Goal: Transaction & Acquisition: Purchase product/service

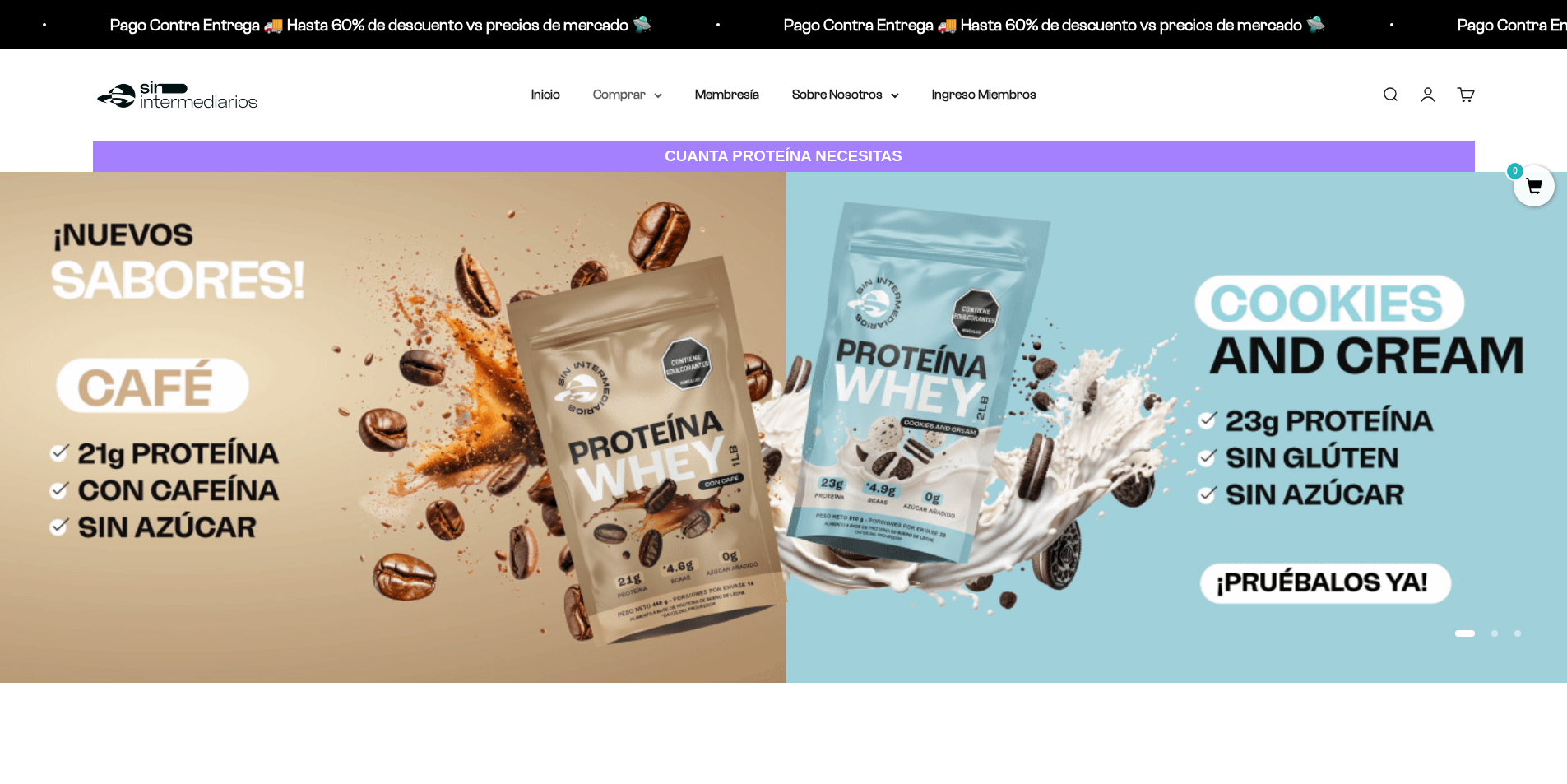
click at [630, 100] on summary "Comprar" at bounding box center [628, 94] width 69 height 21
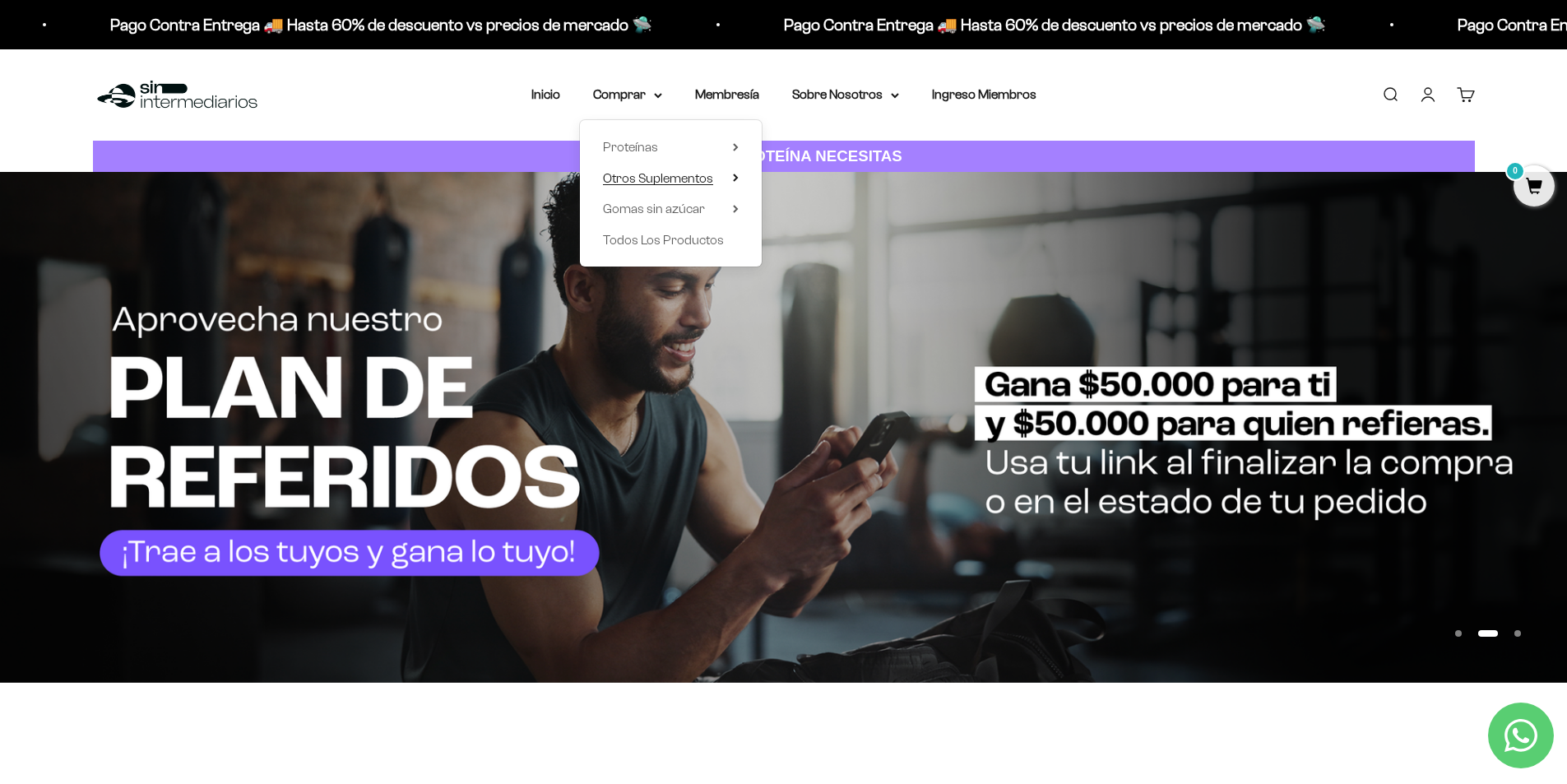
click at [672, 182] on span "Otros Suplementos" at bounding box center [658, 177] width 111 height 14
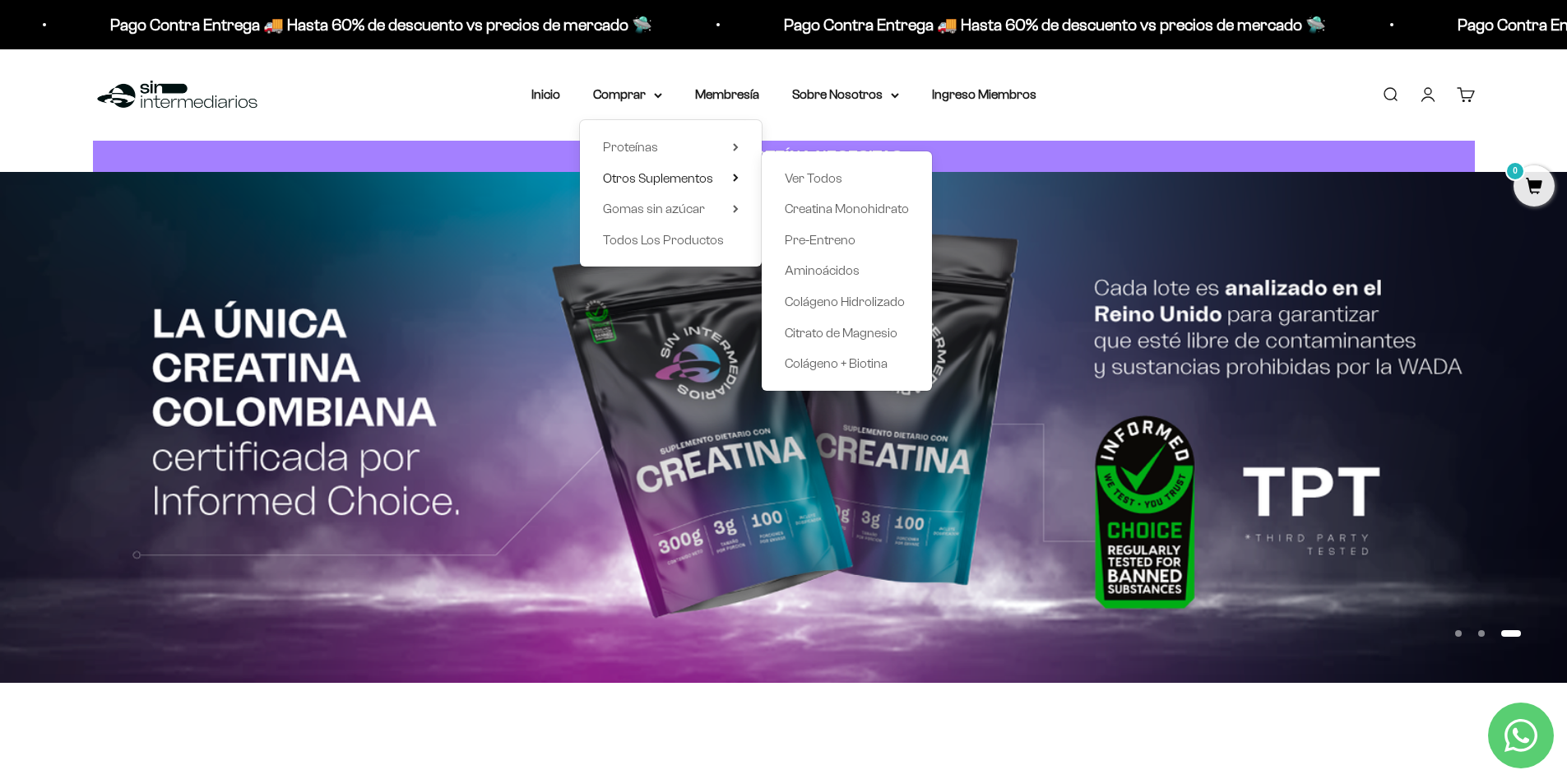
click at [1460, 636] on button "Ir al artículo 1" at bounding box center [1458, 632] width 7 height 7
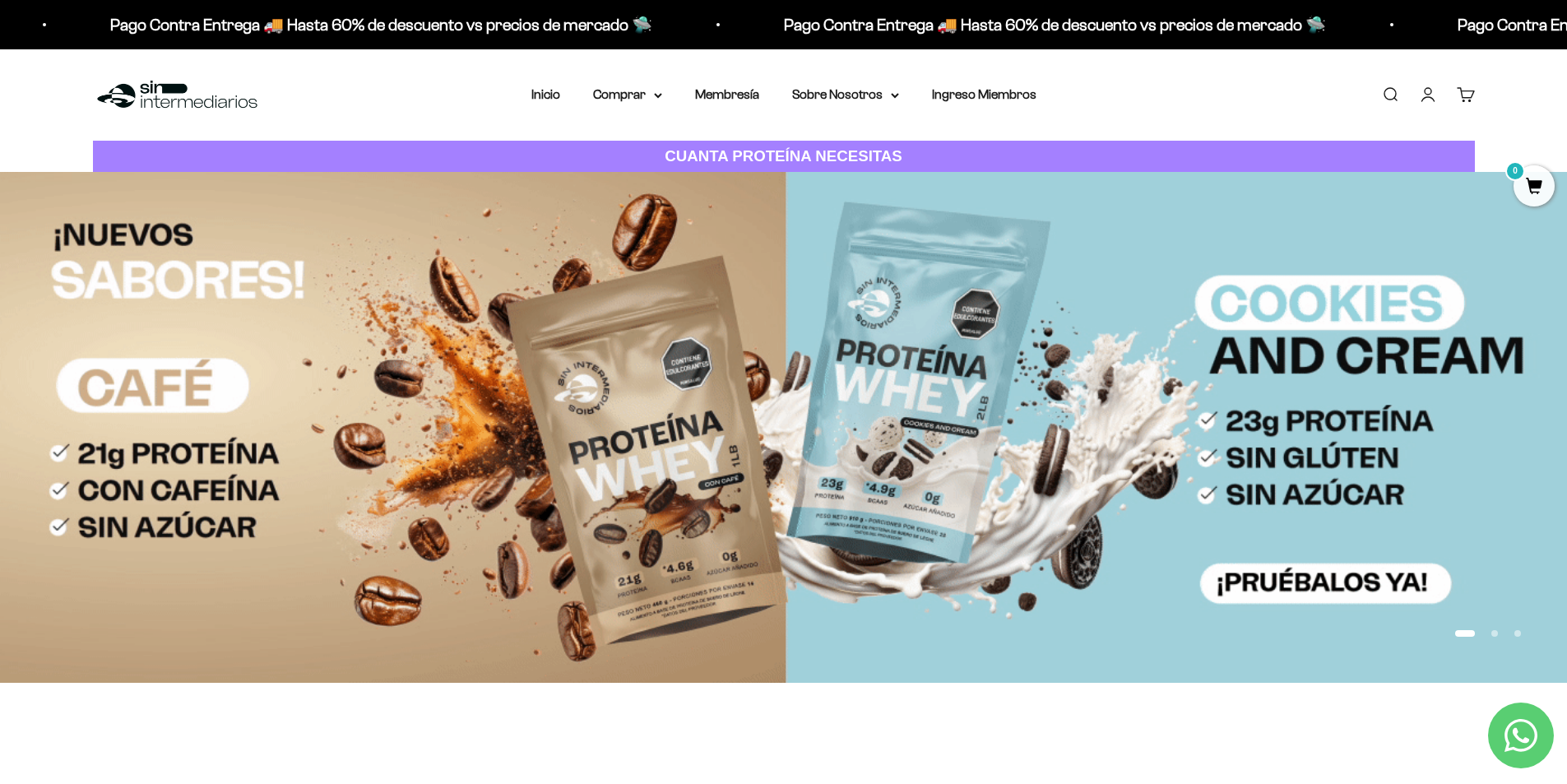
click at [1493, 629] on button "Ir al artículo 2" at bounding box center [1494, 632] width 7 height 7
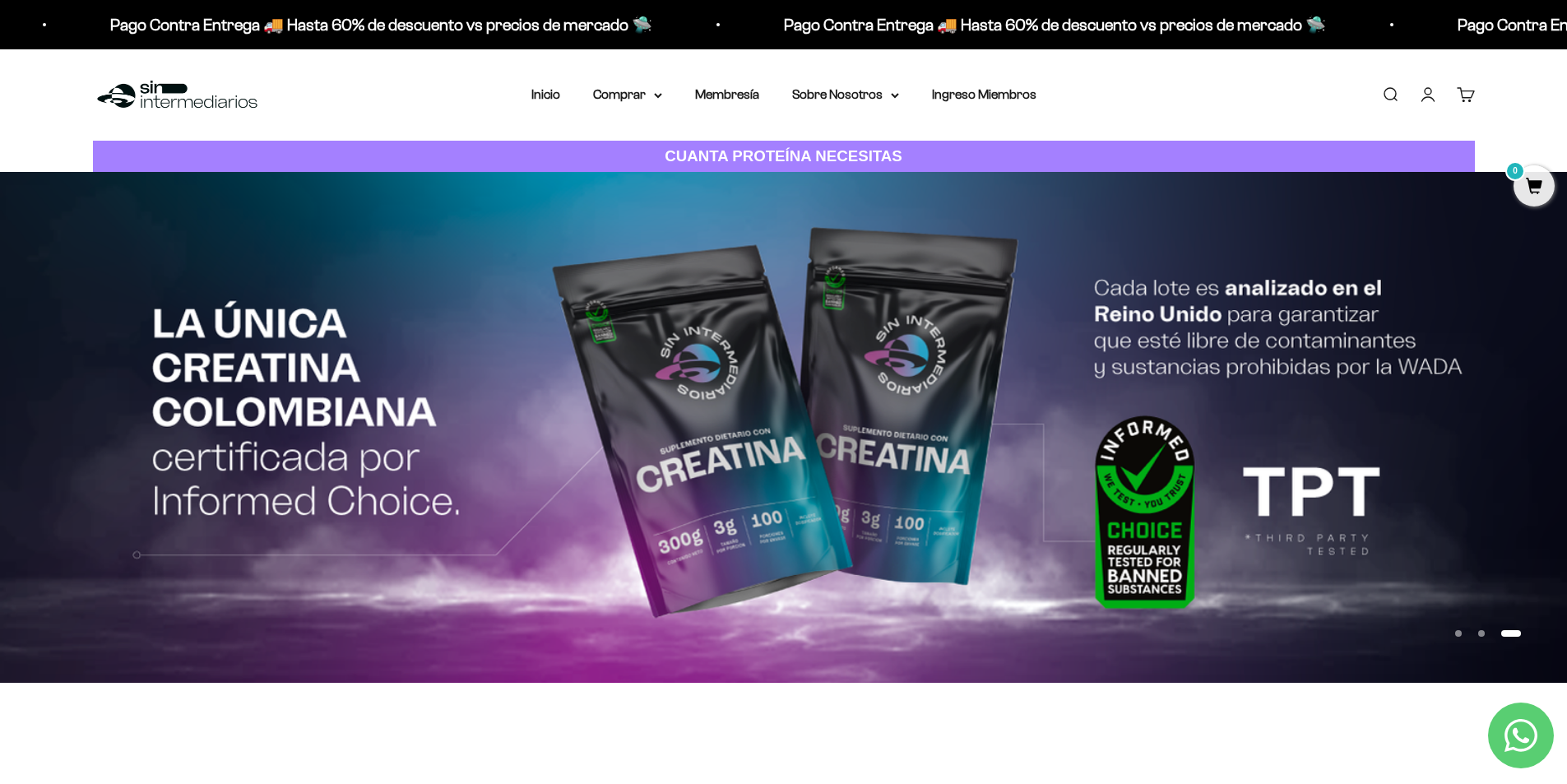
click at [1478, 629] on button "Ir al artículo 2" at bounding box center [1481, 632] width 7 height 7
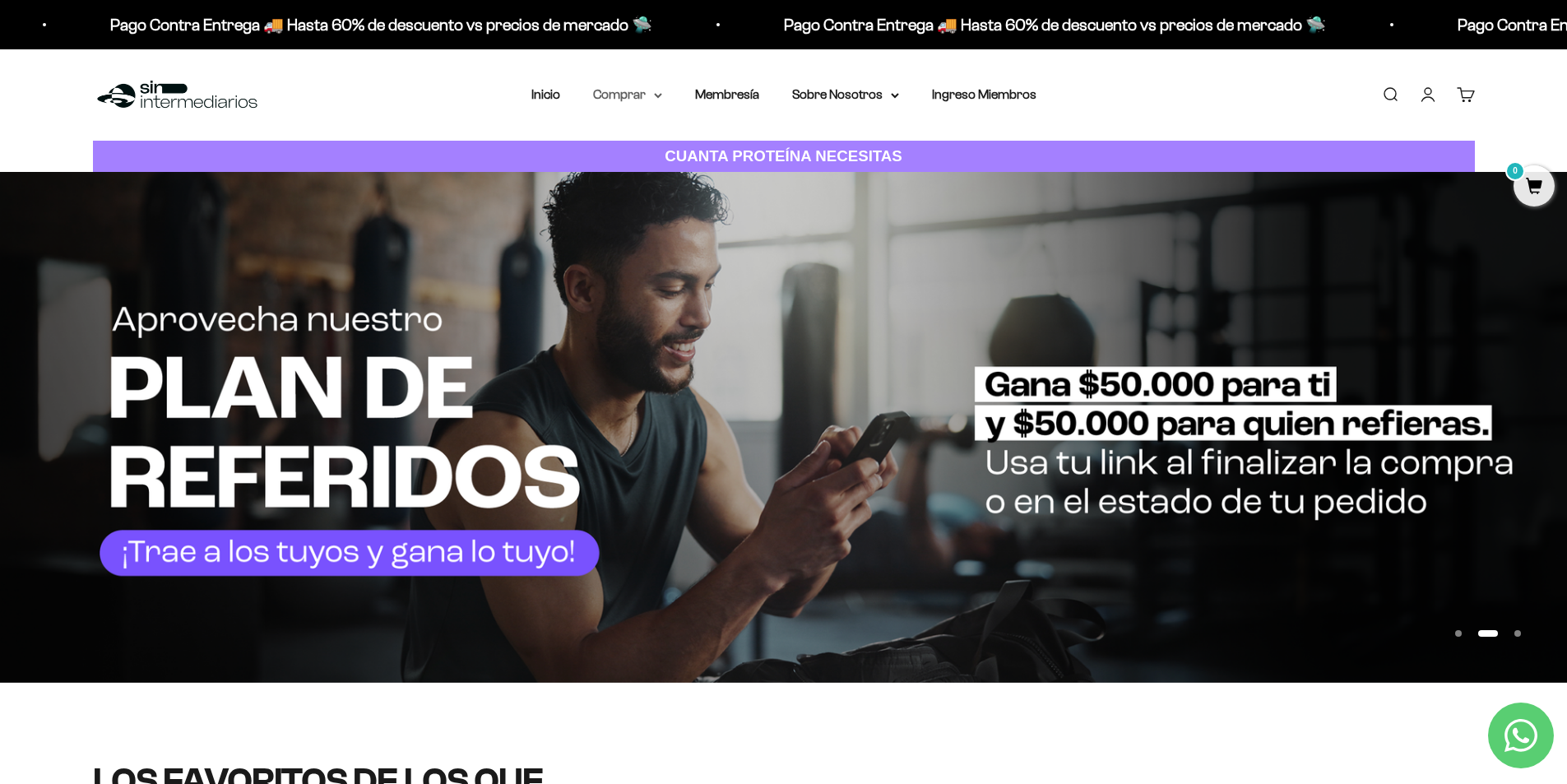
click at [656, 93] on icon at bounding box center [658, 95] width 9 height 6
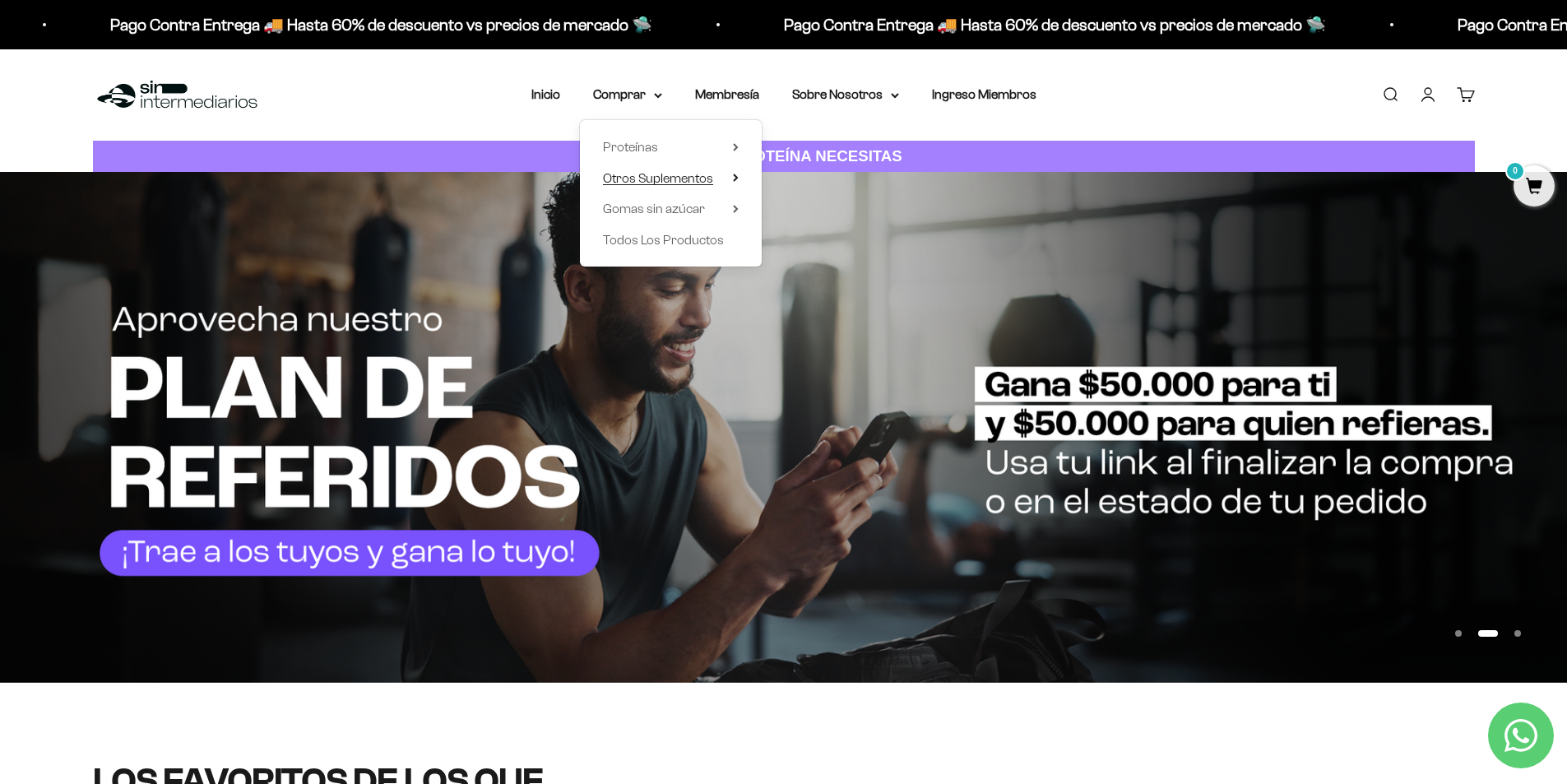
click at [646, 178] on span "Otros Suplementos" at bounding box center [658, 177] width 111 height 14
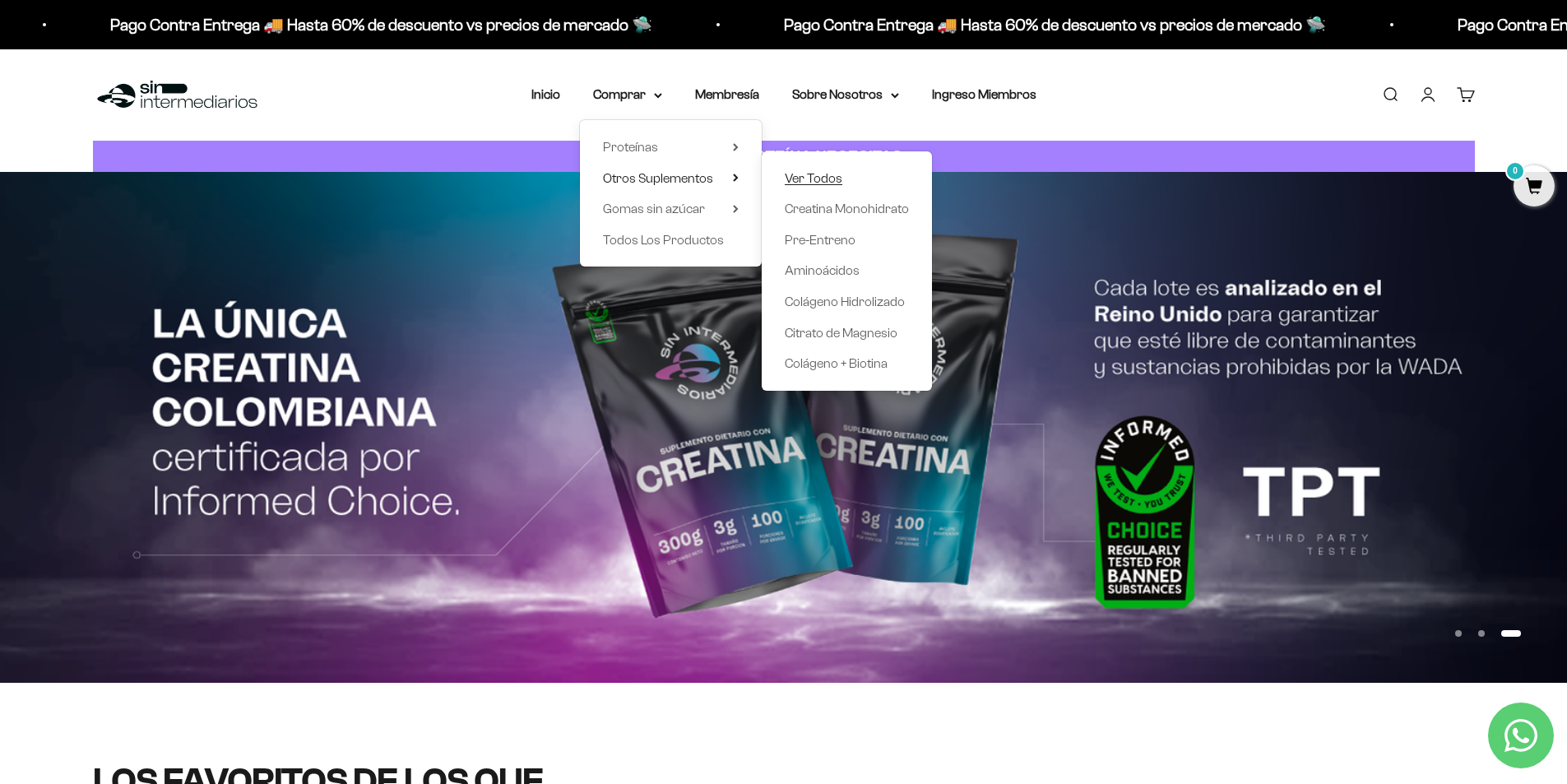
click at [839, 175] on span "Ver Todos" at bounding box center [813, 177] width 57 height 14
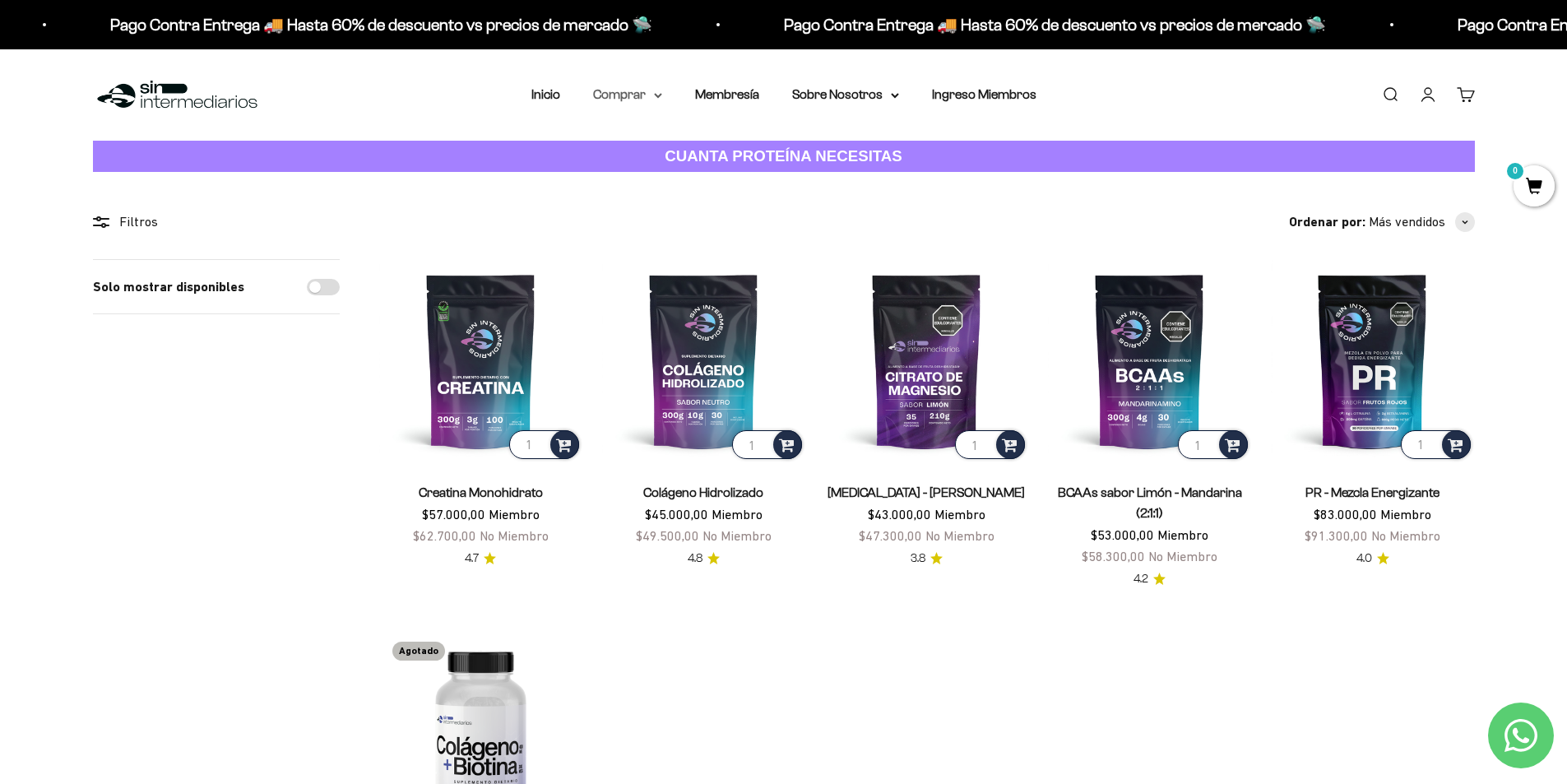
click at [649, 93] on summary "Comprar" at bounding box center [628, 94] width 69 height 21
click at [669, 212] on span "Gomas sin azúcar" at bounding box center [654, 208] width 102 height 14
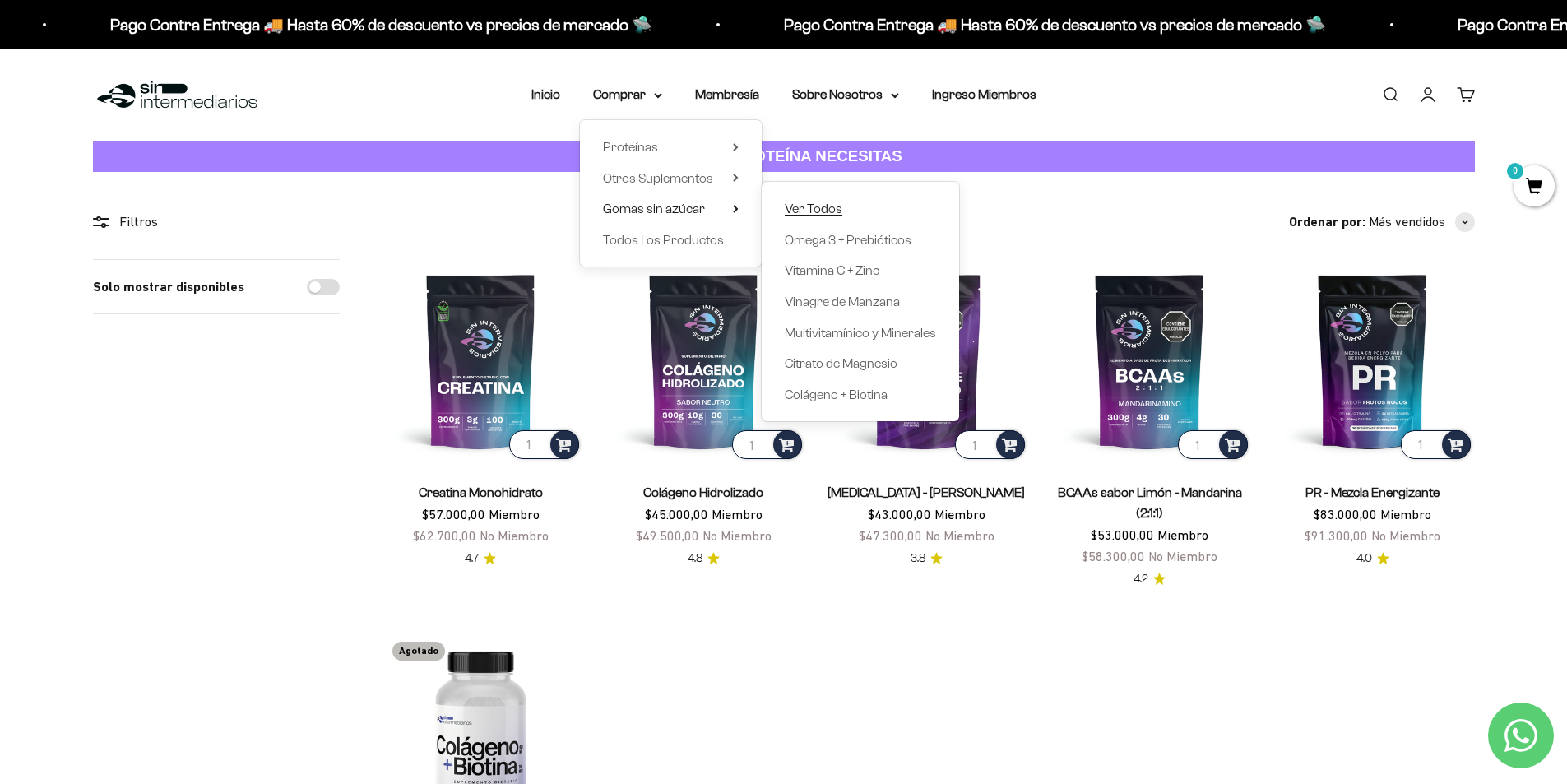
click at [862, 203] on link "Ver Todos" at bounding box center [860, 209] width 152 height 21
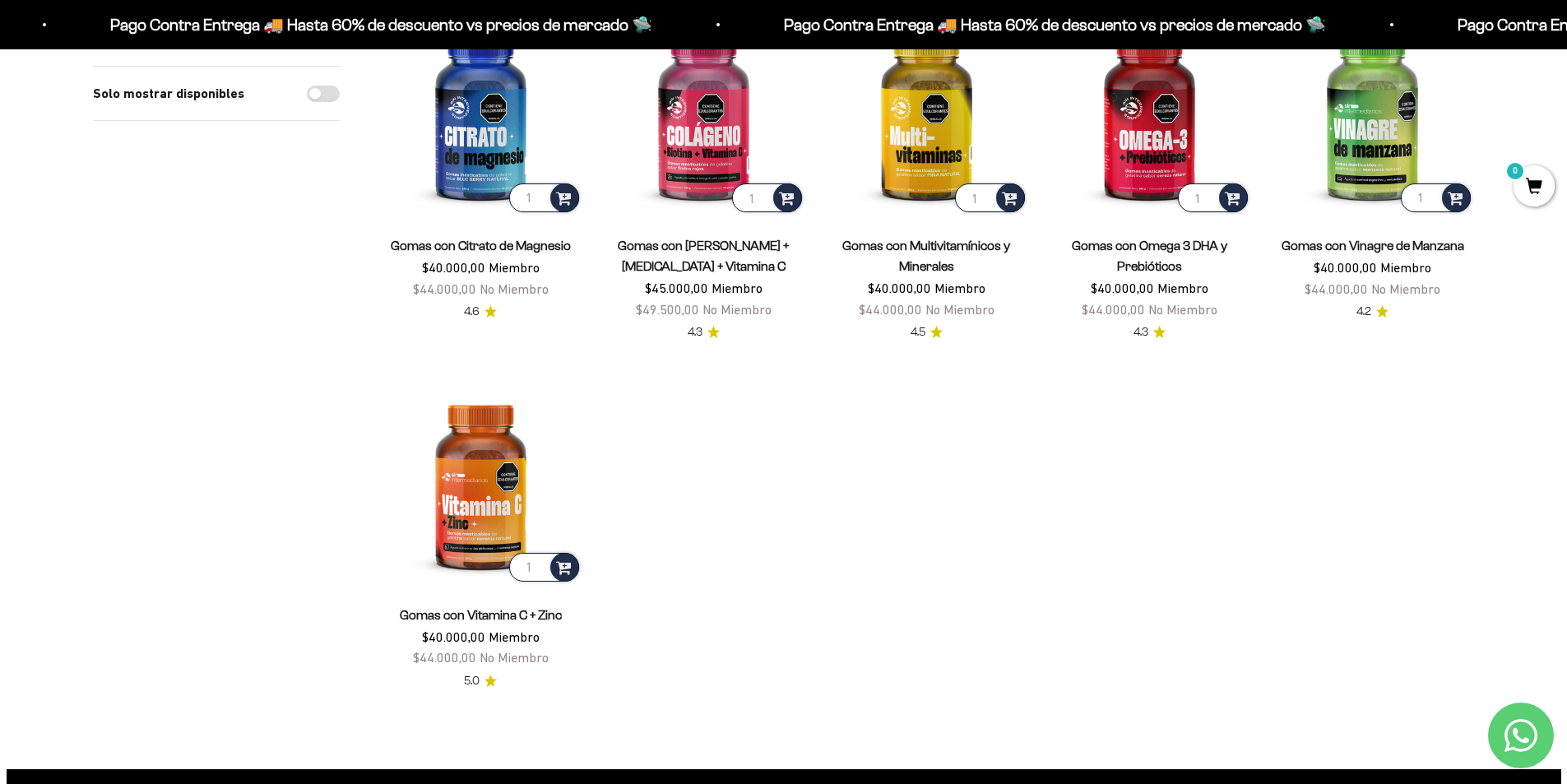
scroll to position [164, 0]
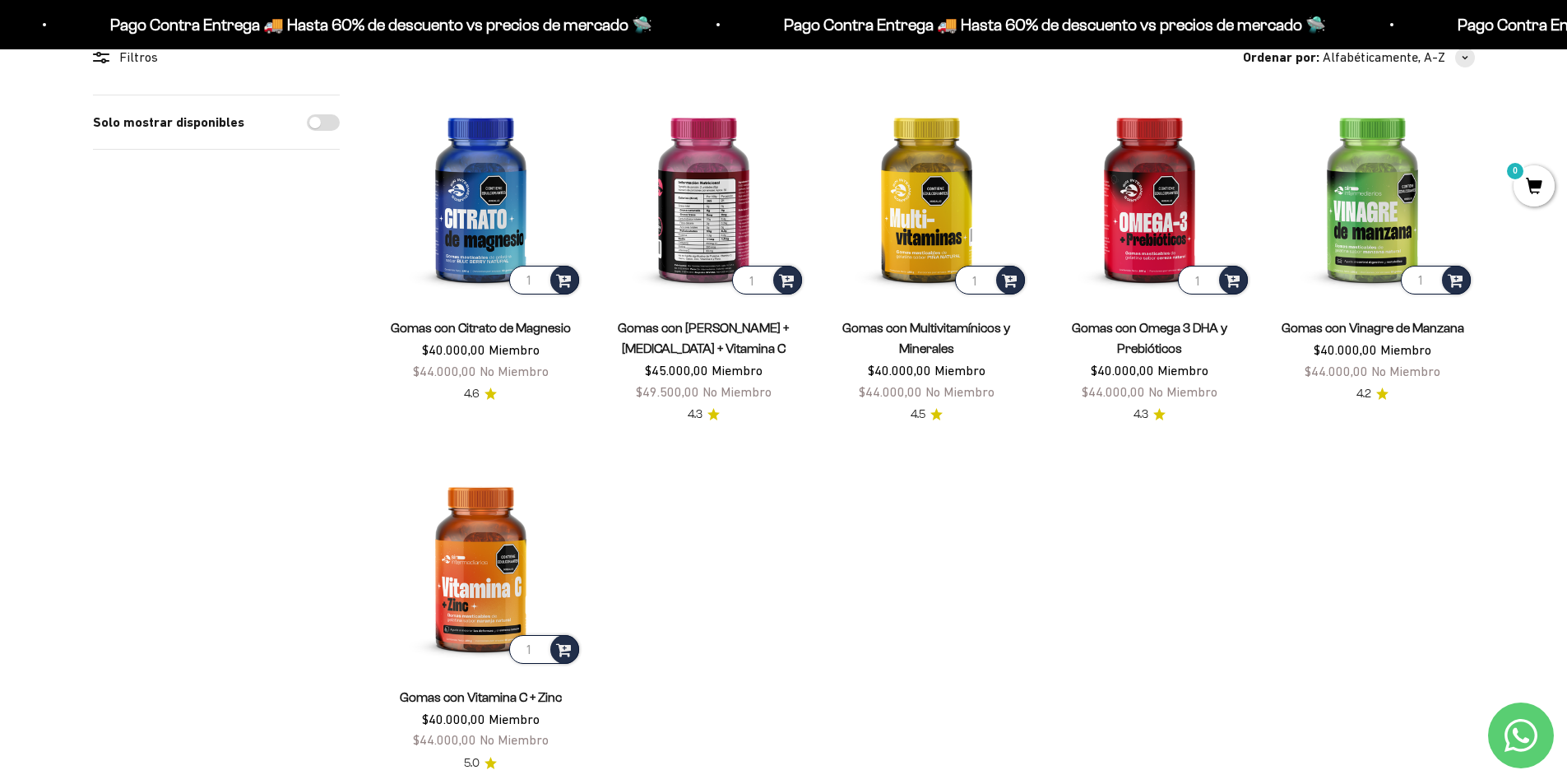
click at [704, 225] on img at bounding box center [703, 196] width 203 height 203
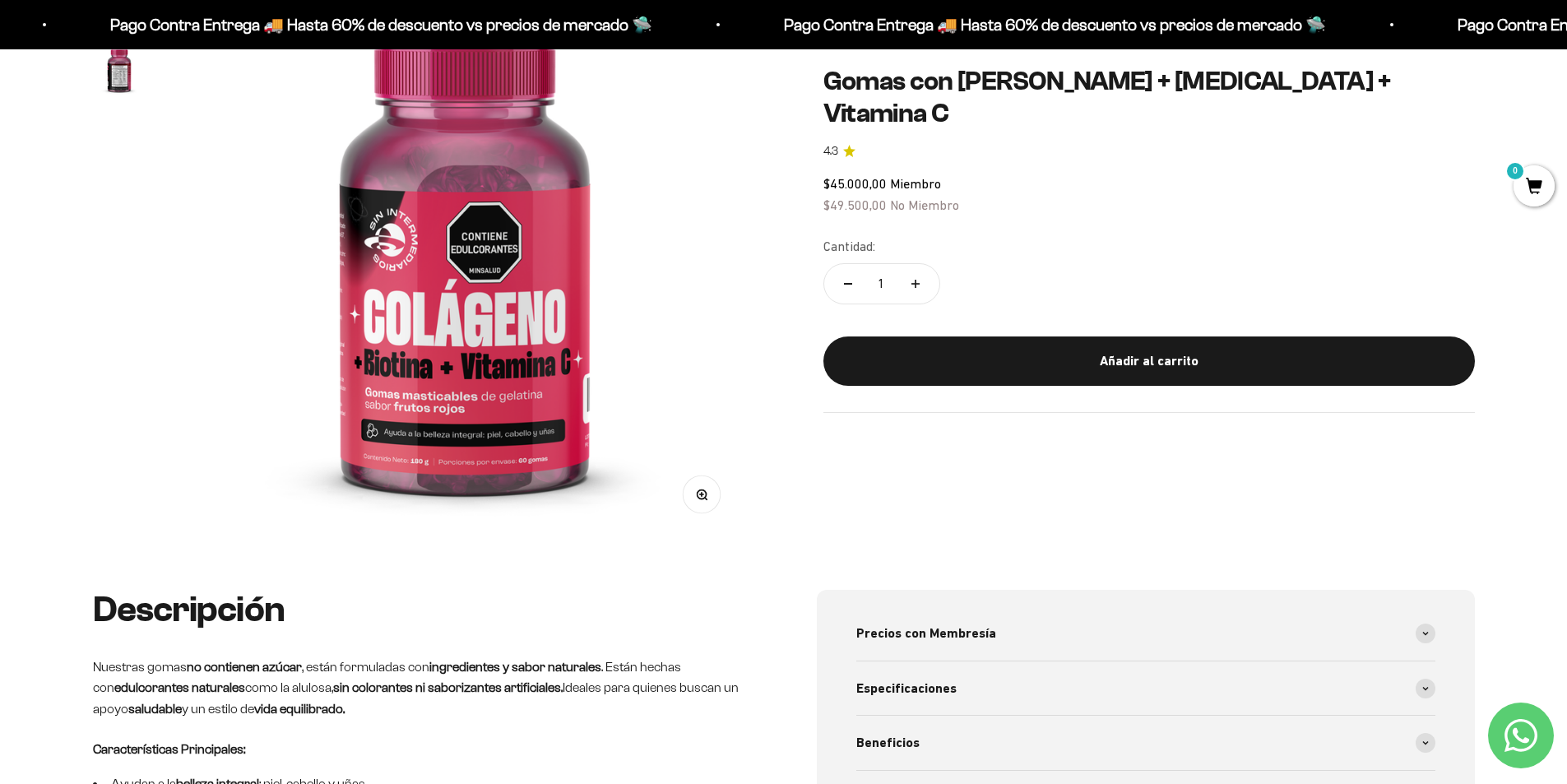
click at [526, 298] on img at bounding box center [465, 258] width 559 height 559
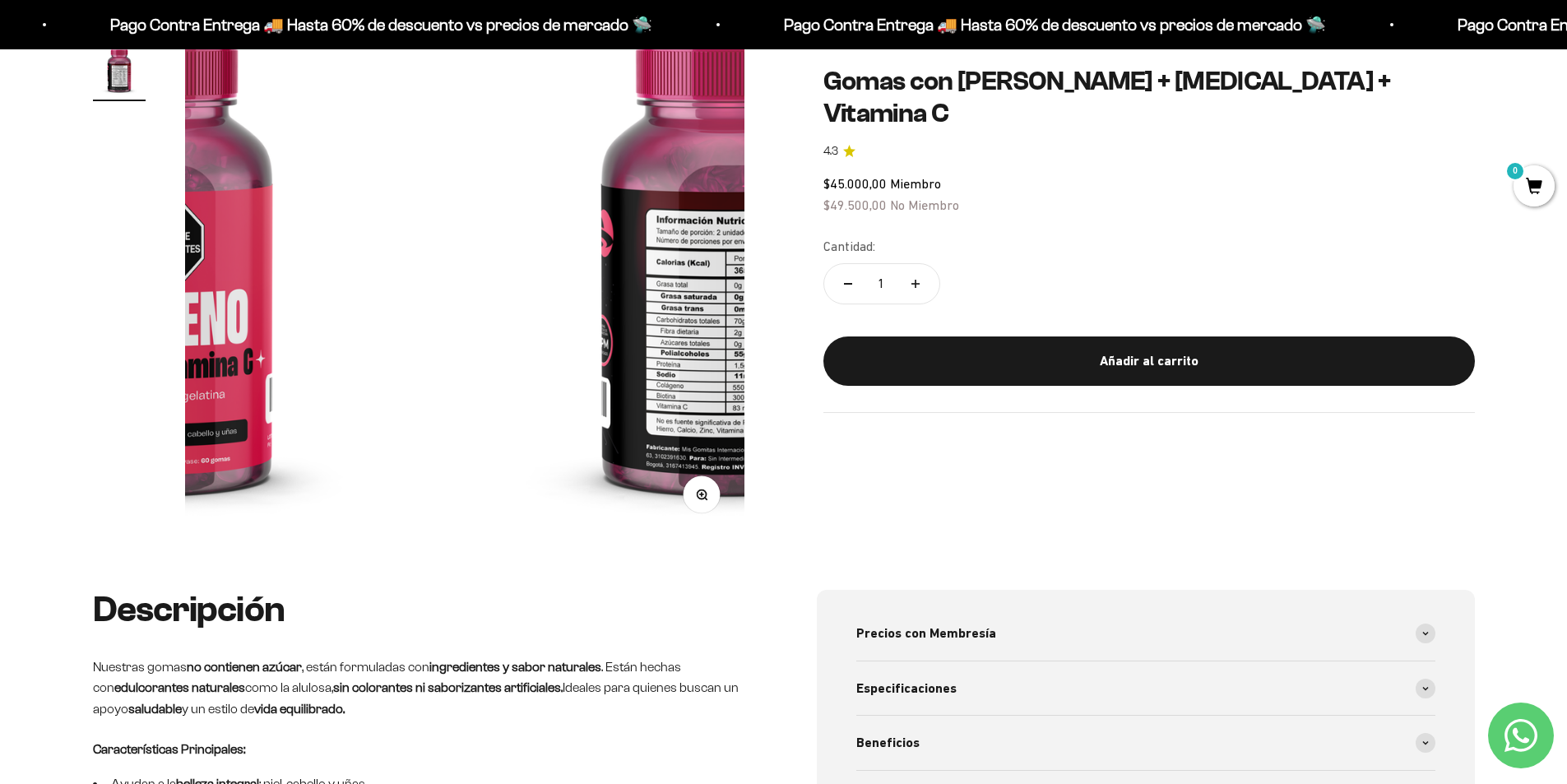
scroll to position [0, 579]
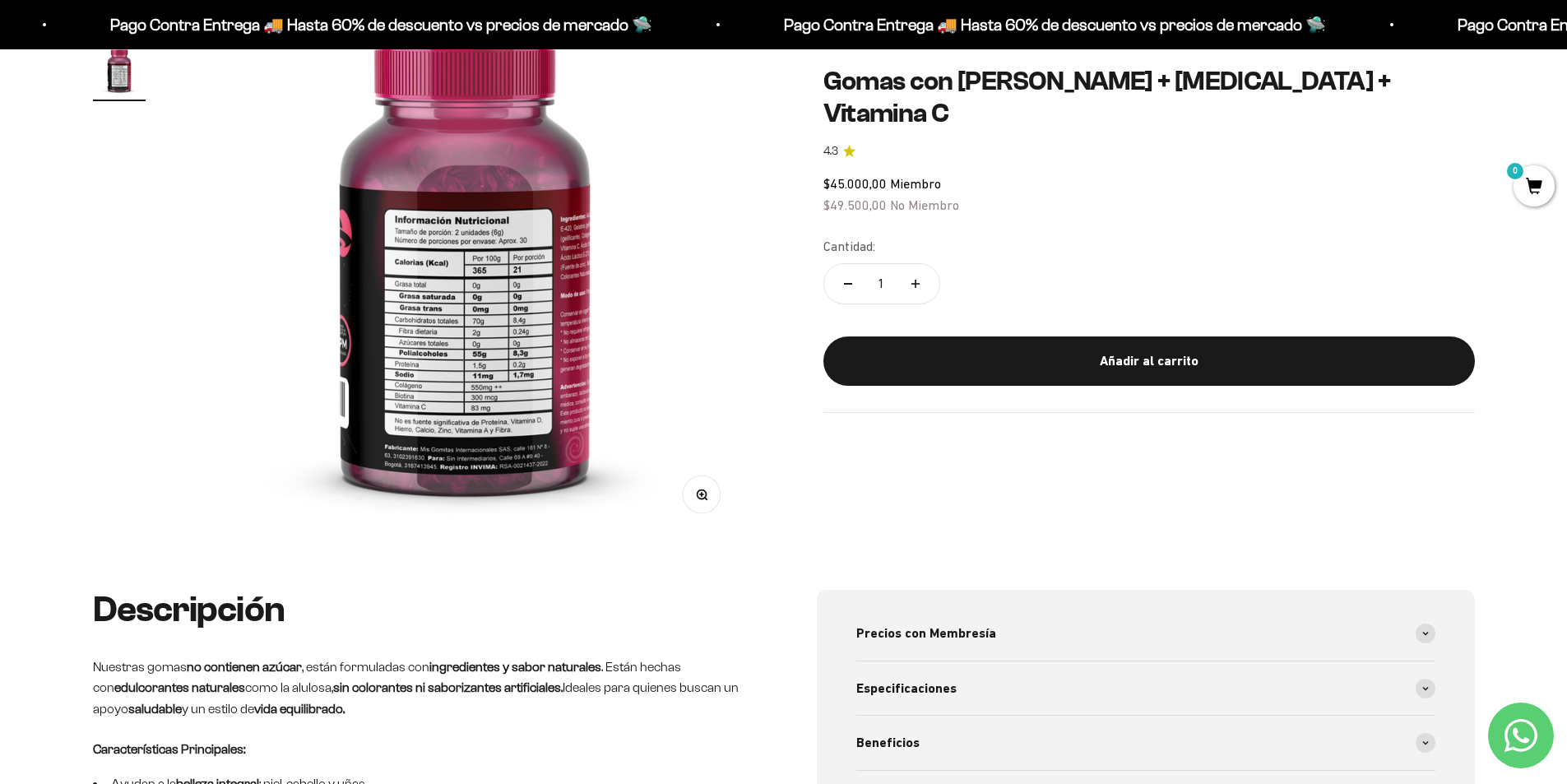
click at [526, 299] on img at bounding box center [465, 258] width 559 height 559
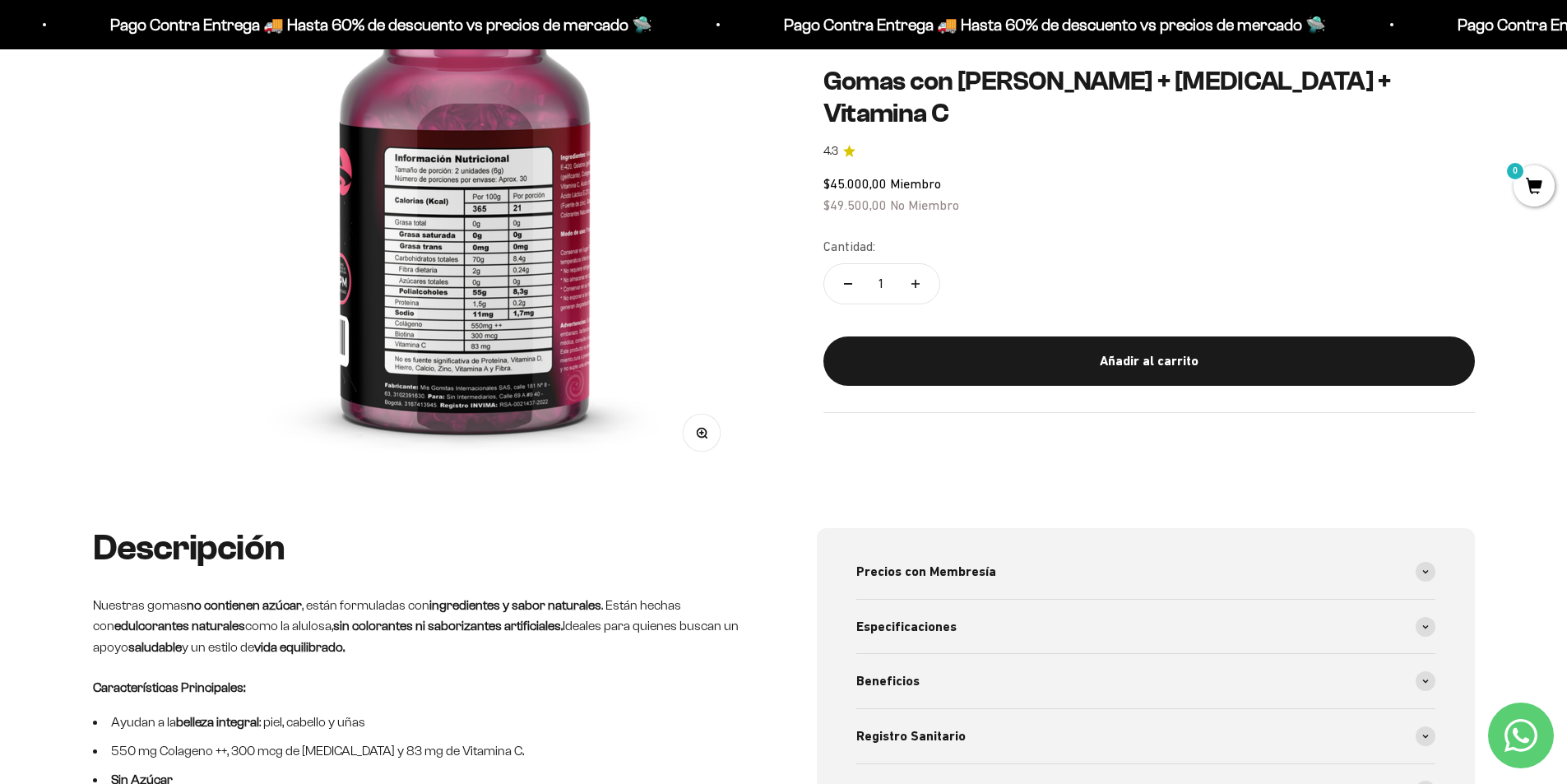
scroll to position [493, 0]
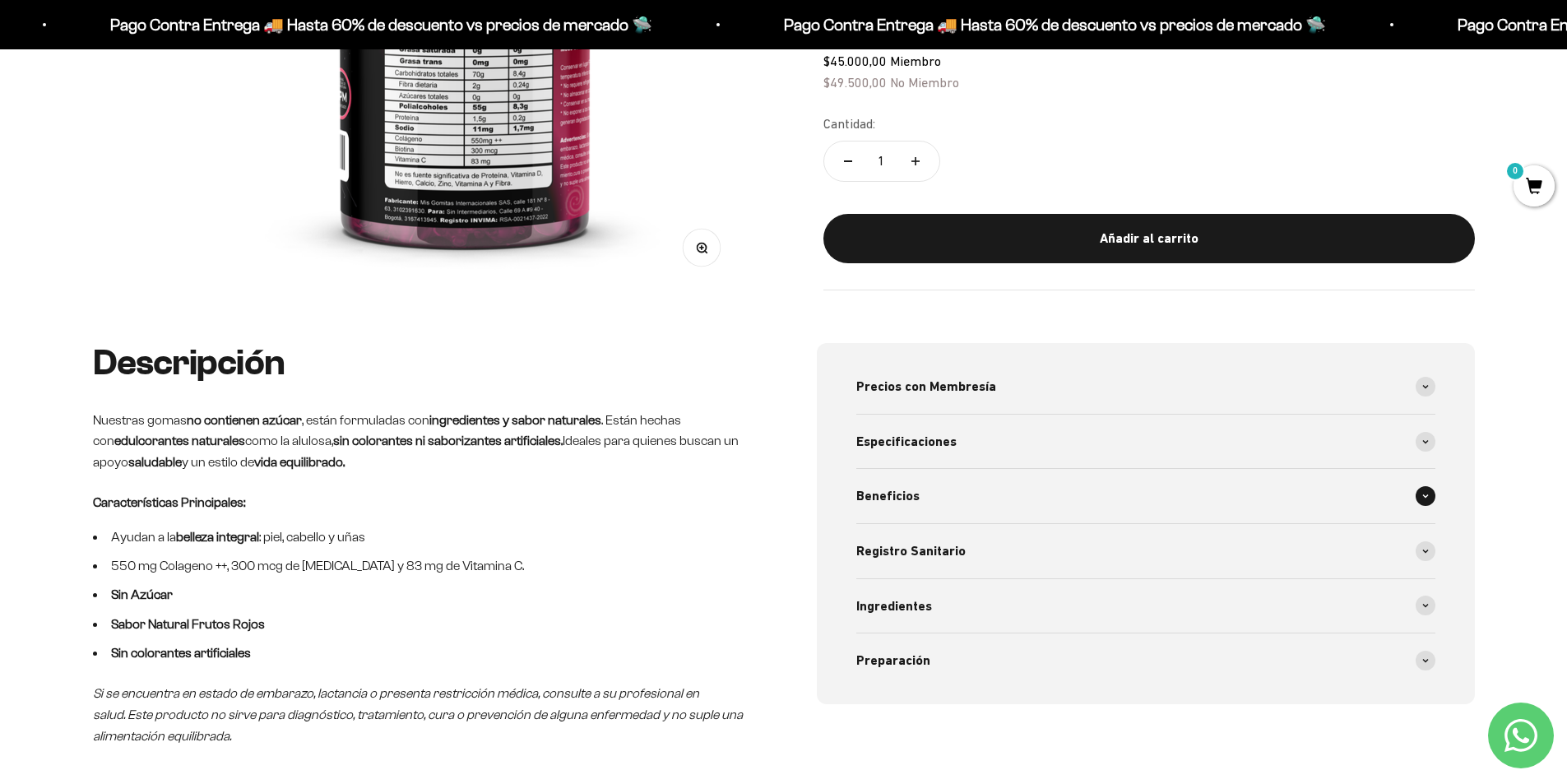
click at [933, 486] on div "Beneficios" at bounding box center [1145, 495] width 579 height 54
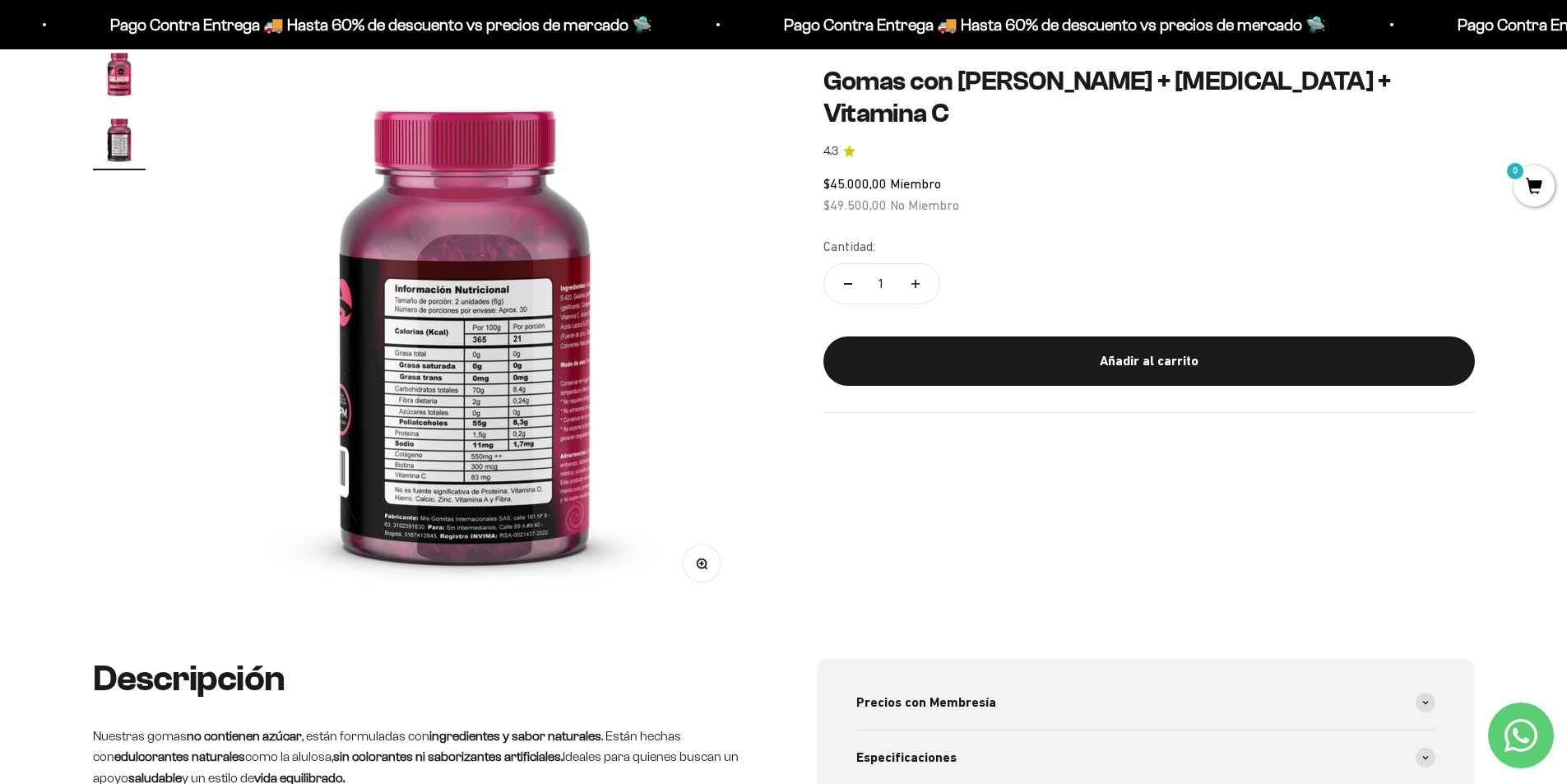
scroll to position [82, 0]
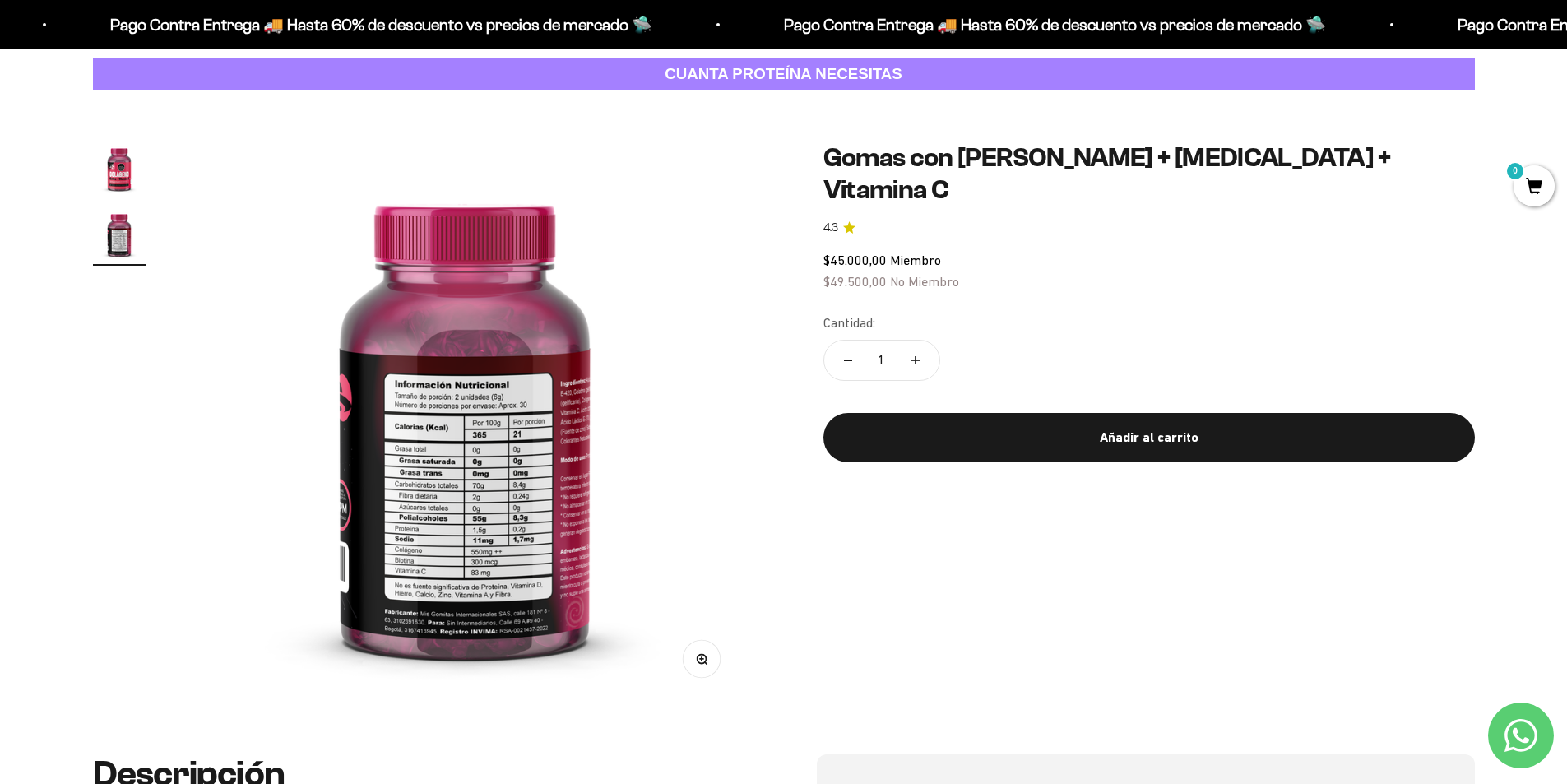
click at [118, 184] on img "Ir al artículo 1" at bounding box center [118, 168] width 52 height 52
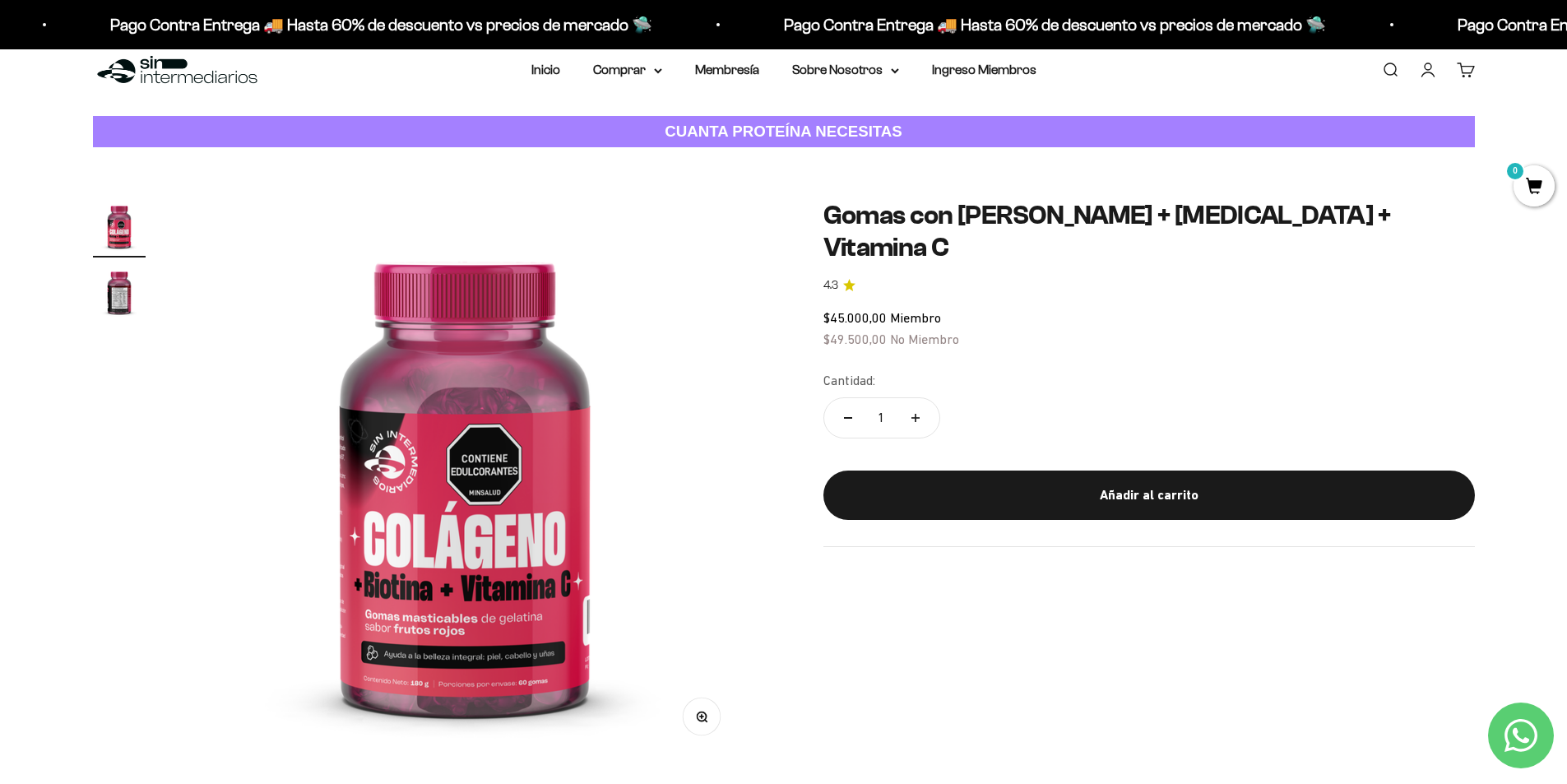
scroll to position [0, 0]
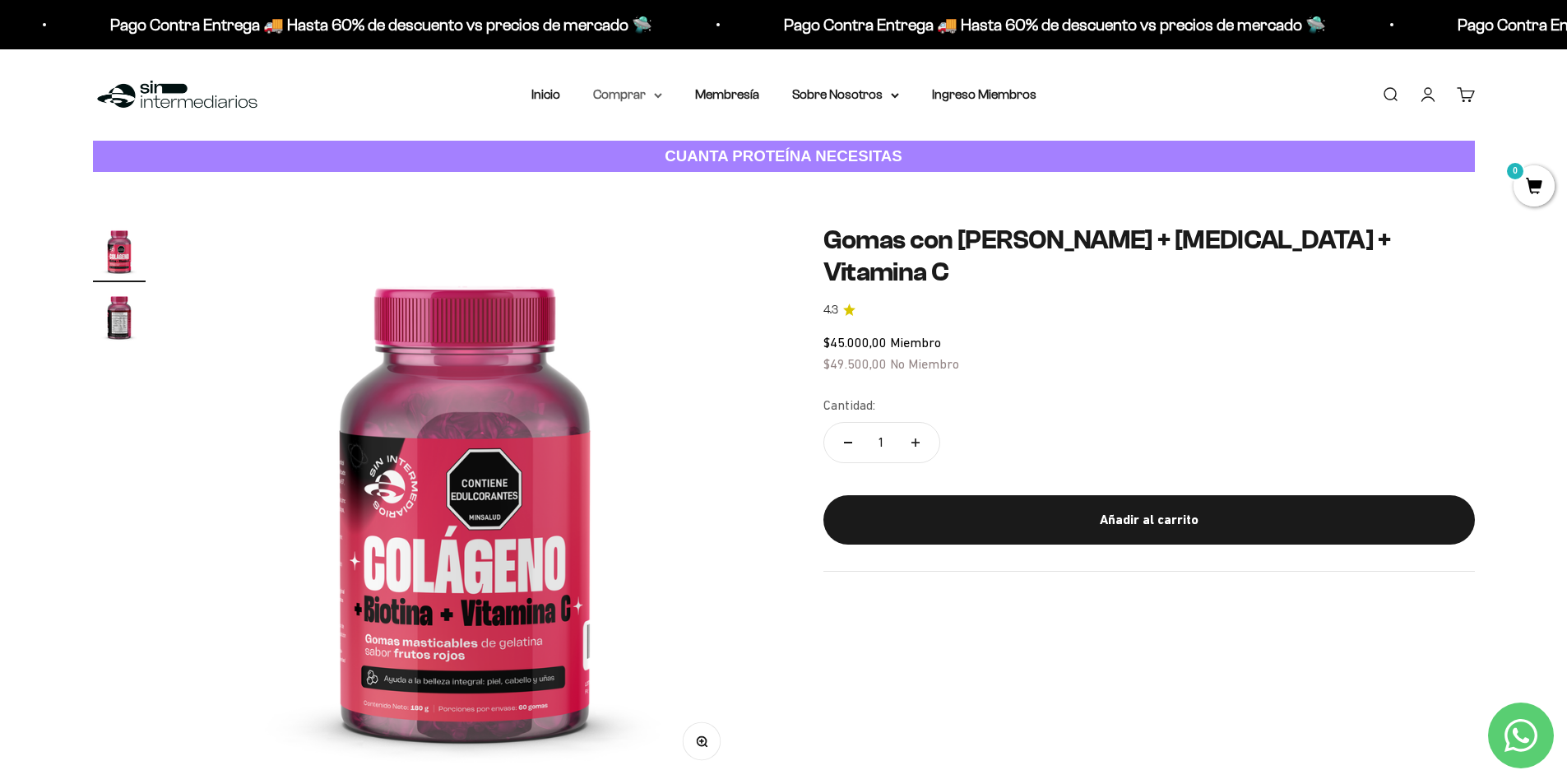
click at [662, 96] on icon at bounding box center [658, 95] width 9 height 6
click at [696, 217] on span "Gomas sin azúcar" at bounding box center [654, 209] width 102 height 21
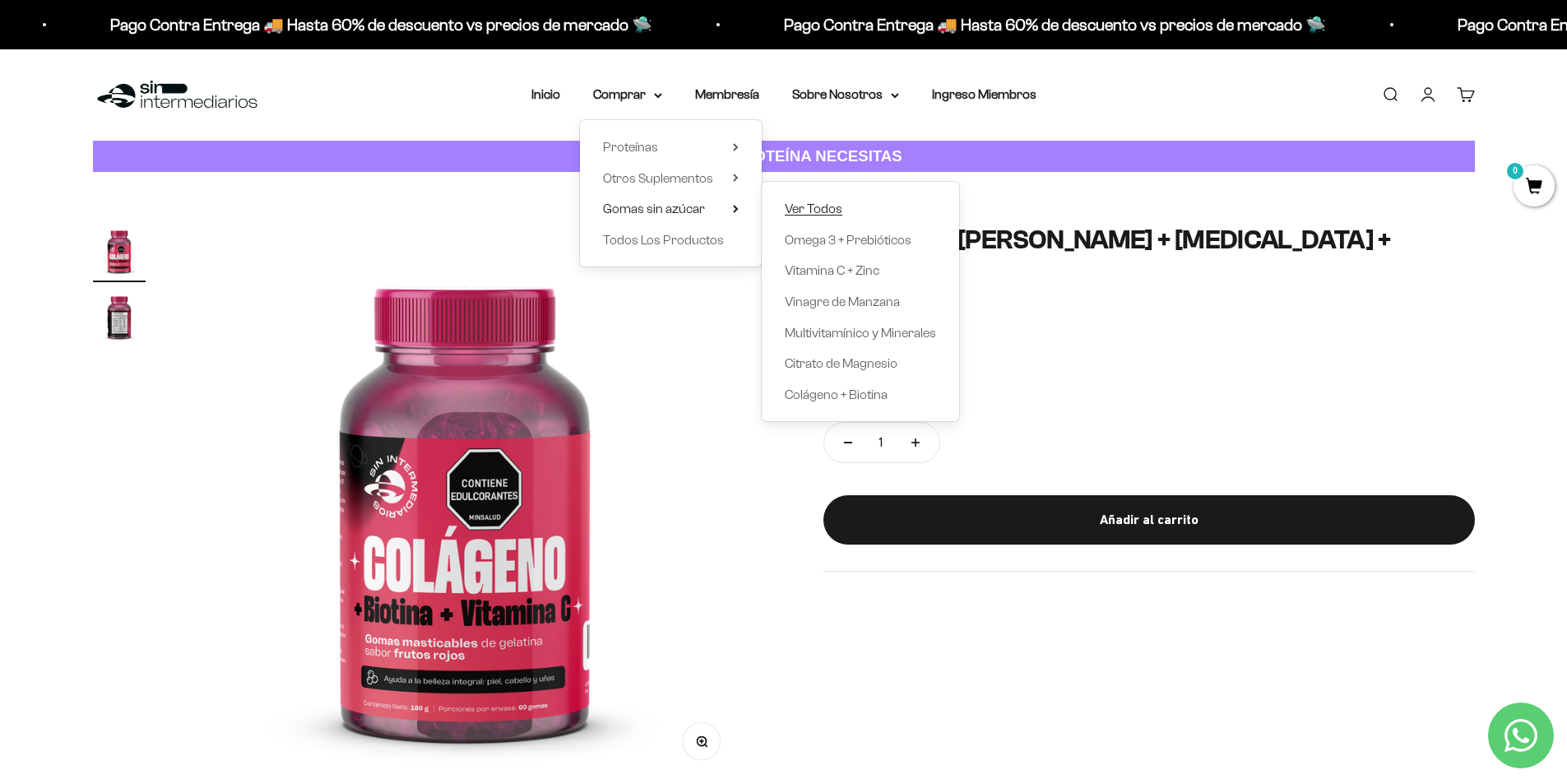
click at [808, 213] on span "Ver Todos" at bounding box center [813, 208] width 57 height 14
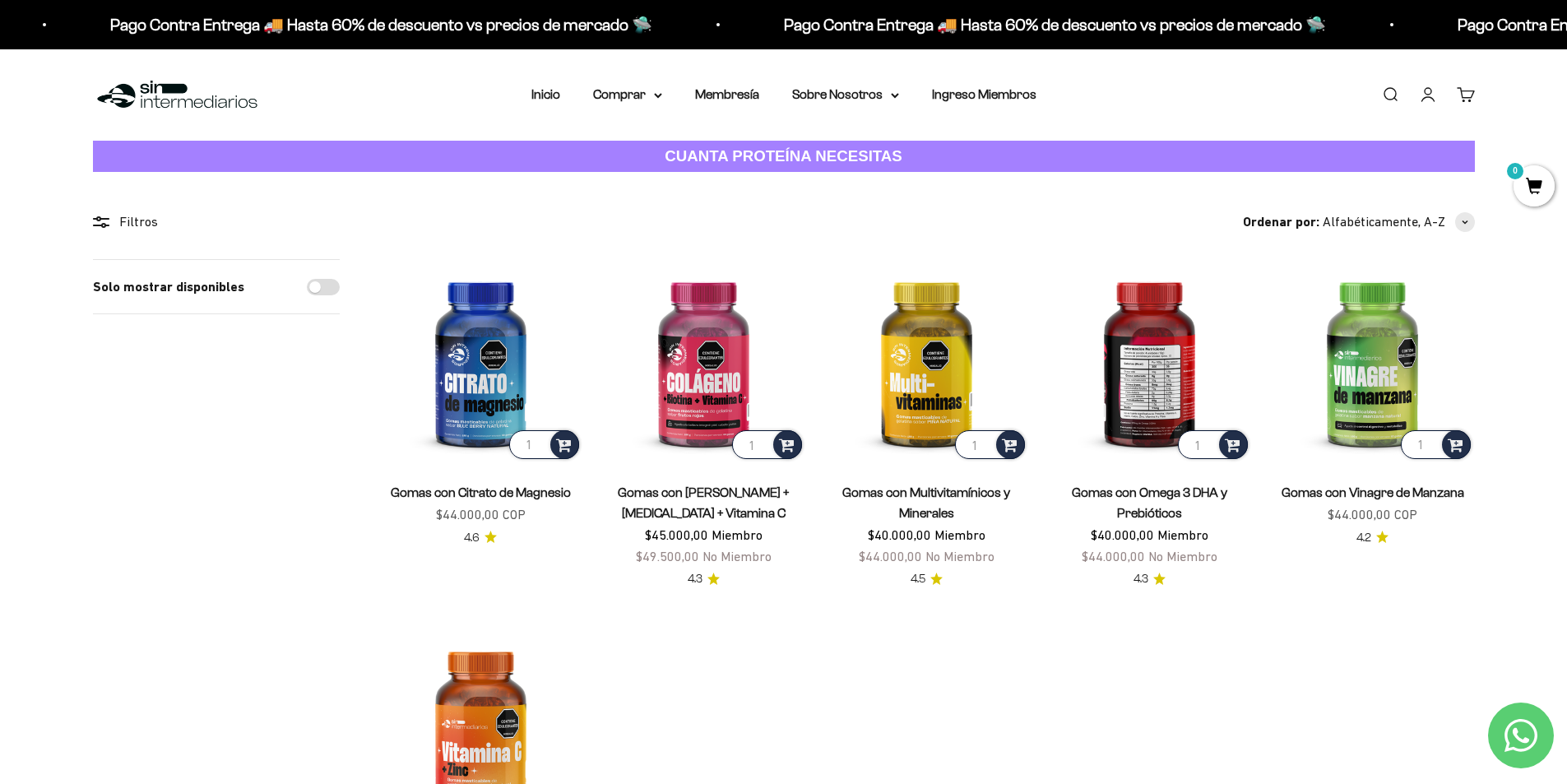
click at [1127, 362] on img at bounding box center [1149, 361] width 203 height 203
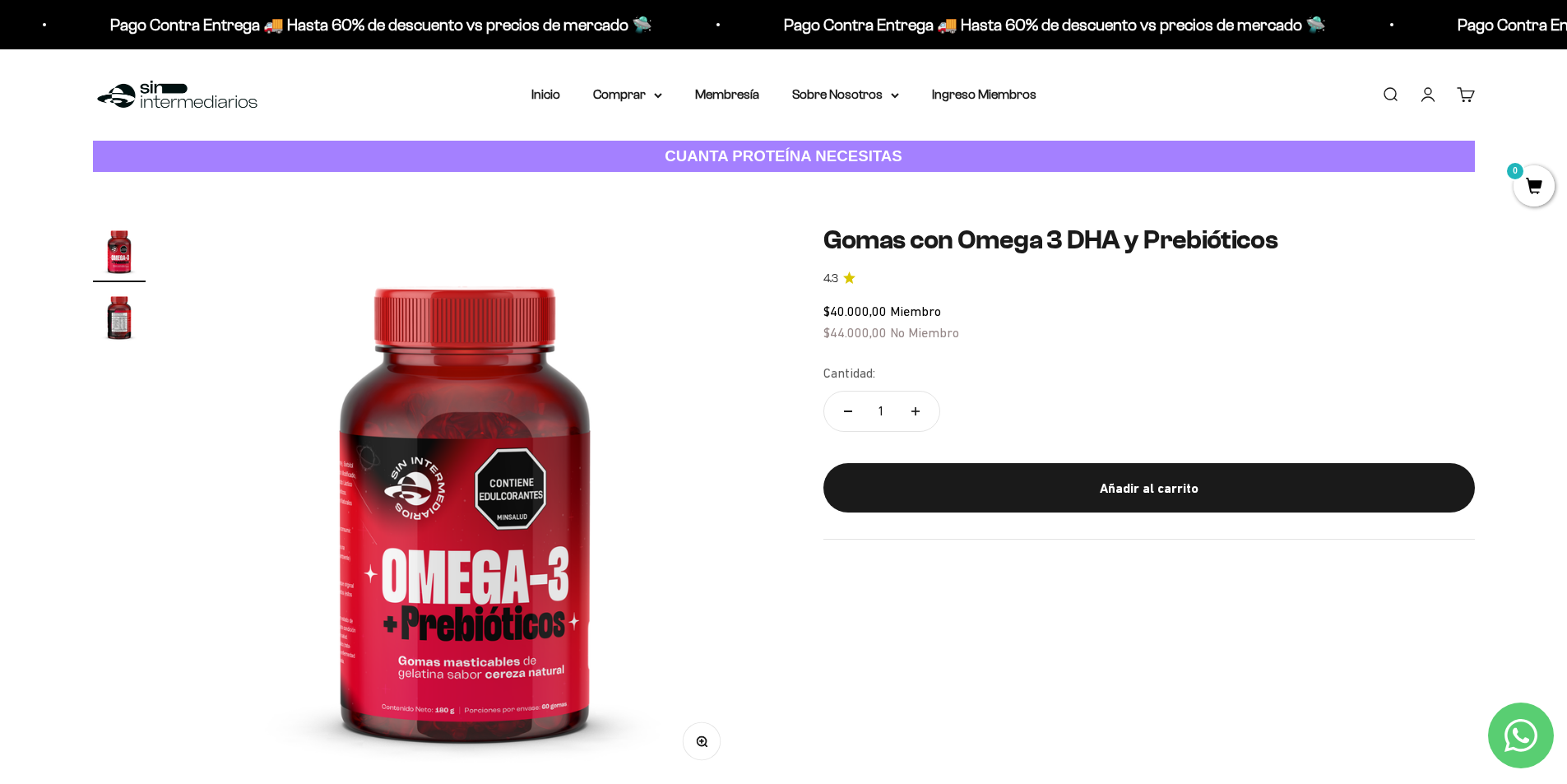
click at [104, 314] on img "Ir al artículo 2" at bounding box center [118, 316] width 52 height 52
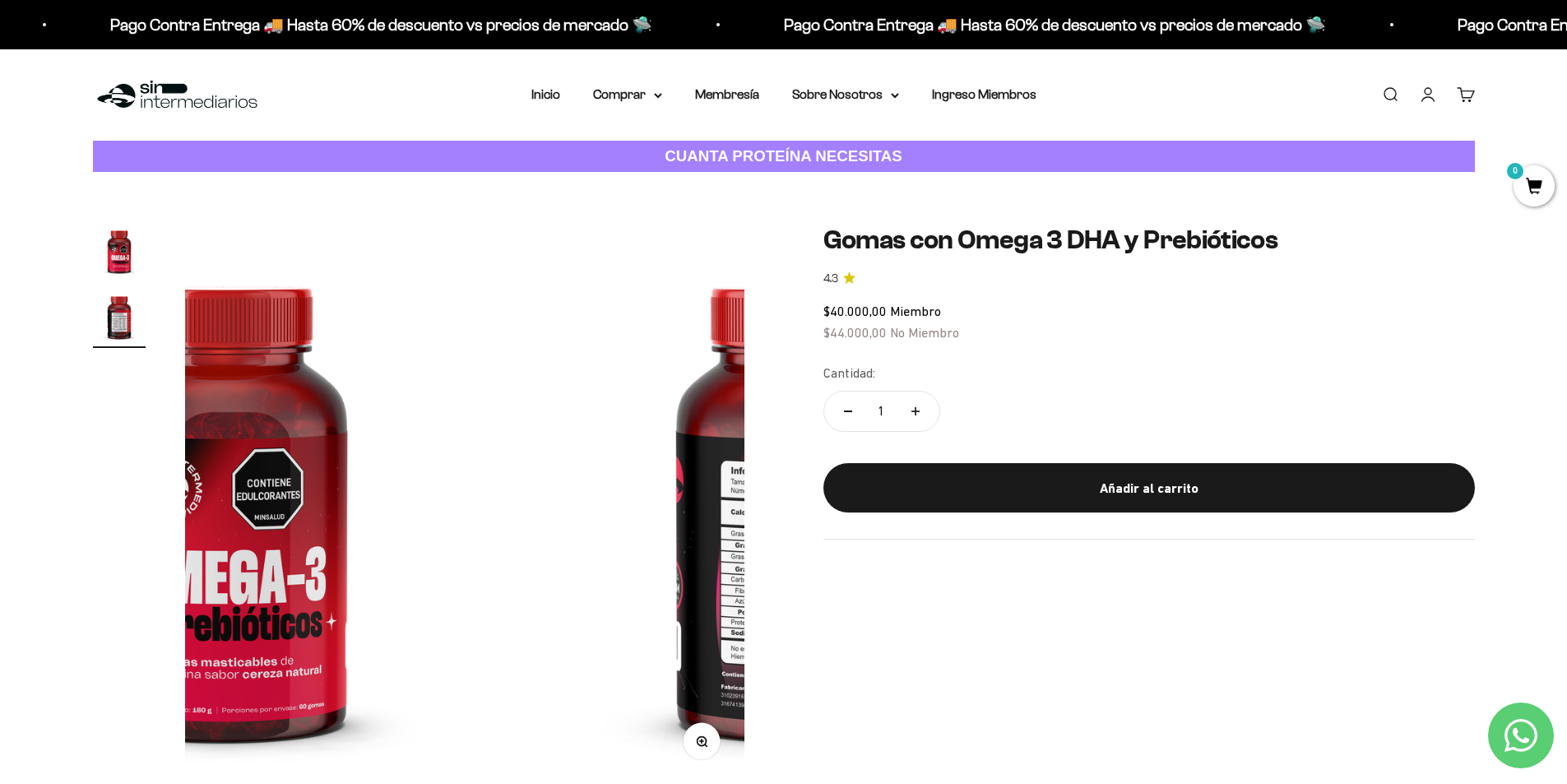
scroll to position [0, 579]
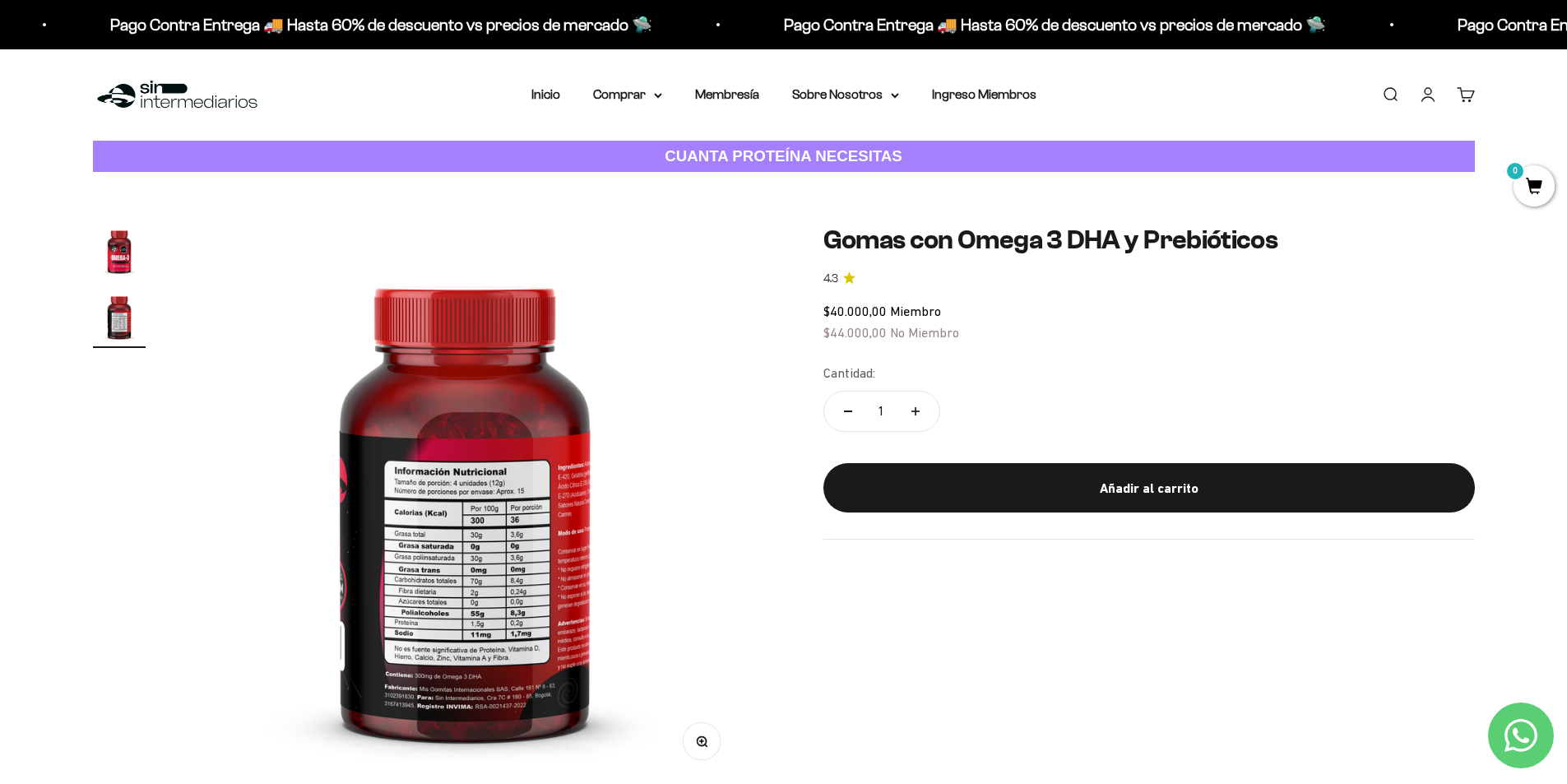
click at [107, 256] on img "Ir al artículo 1" at bounding box center [118, 250] width 52 height 52
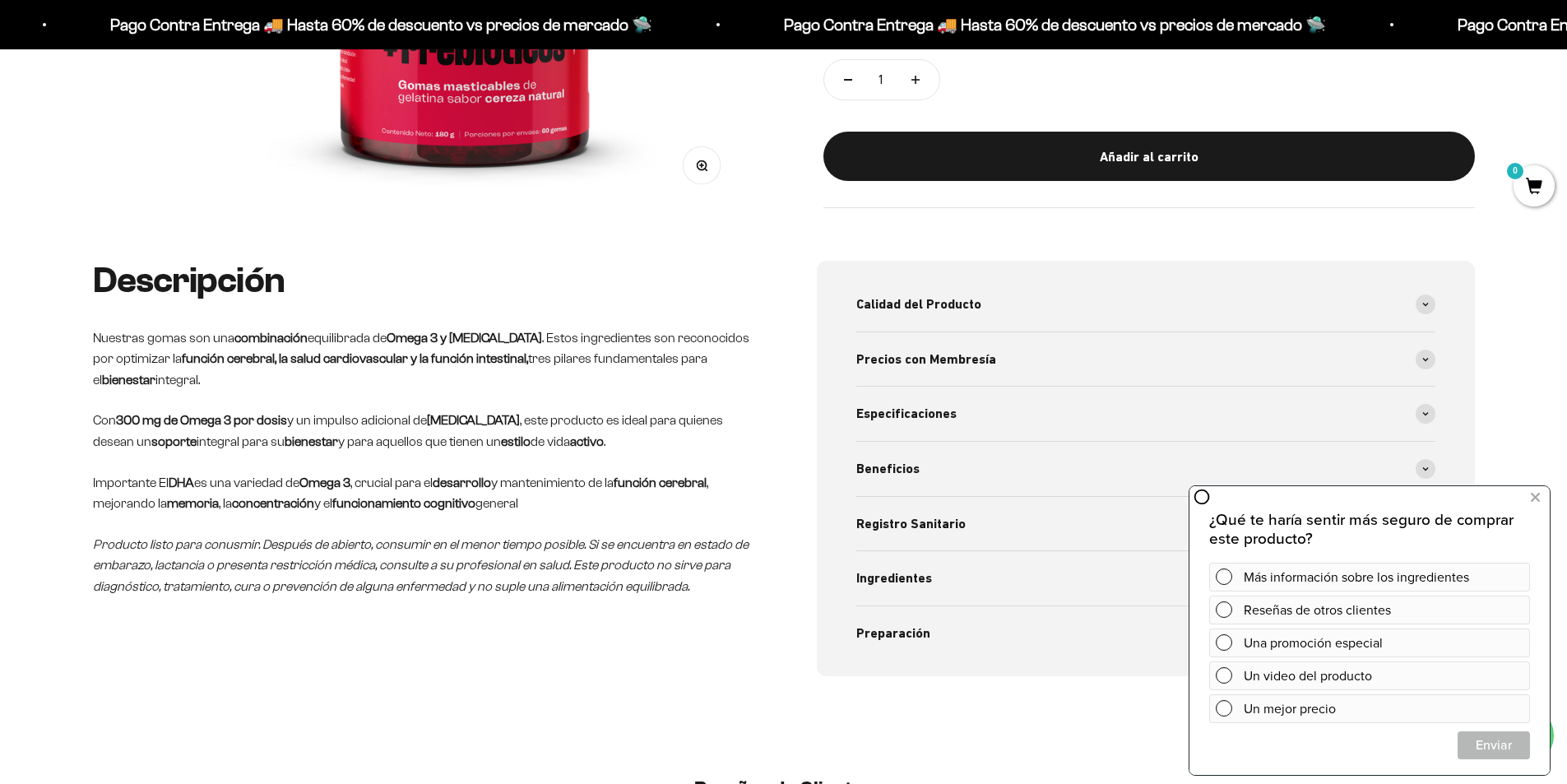
scroll to position [164, 0]
